Goal: Information Seeking & Learning: Learn about a topic

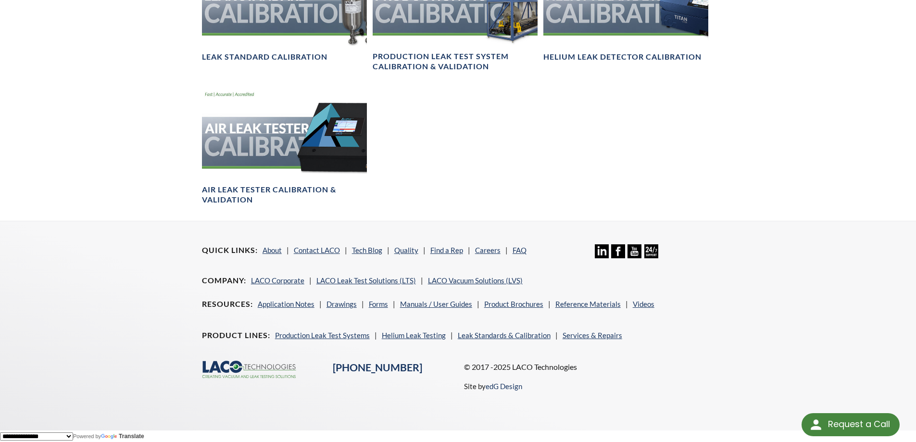
scroll to position [1469, 0]
click at [490, 278] on link "LACO Vacuum Solutions (LVS)" at bounding box center [475, 280] width 95 height 9
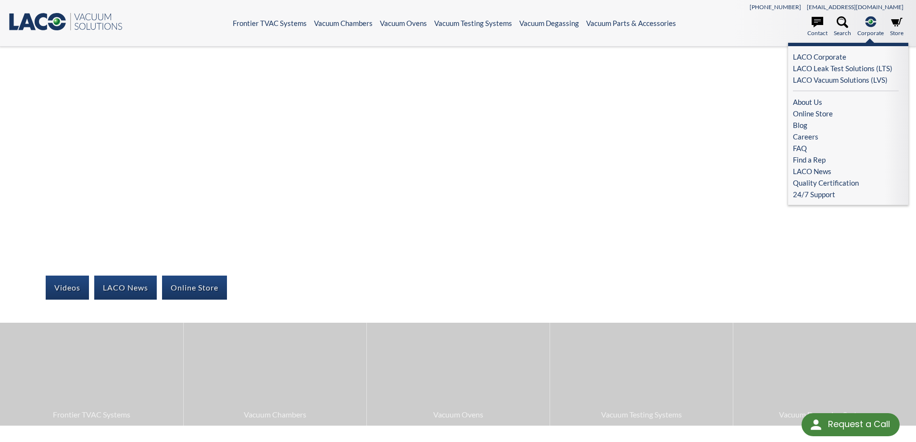
click at [868, 24] on icon at bounding box center [870, 21] width 11 height 11
click at [828, 101] on link "About Us" at bounding box center [846, 102] width 106 height 12
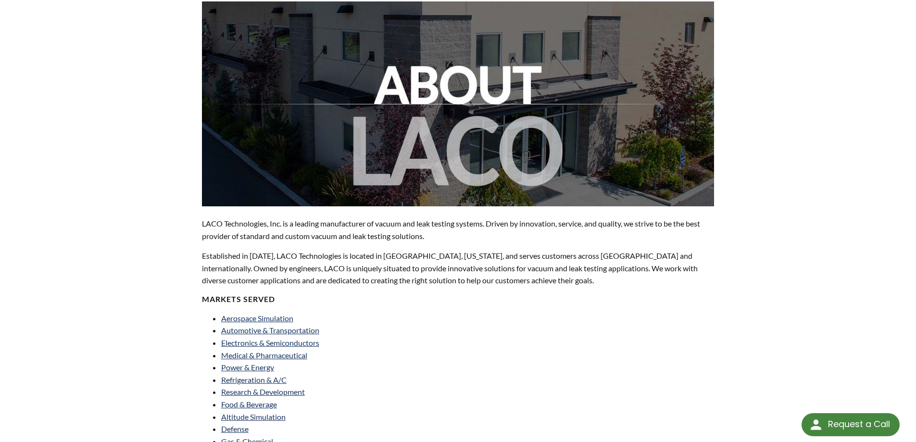
scroll to position [96, 0]
